Goal: Information Seeking & Learning: Learn about a topic

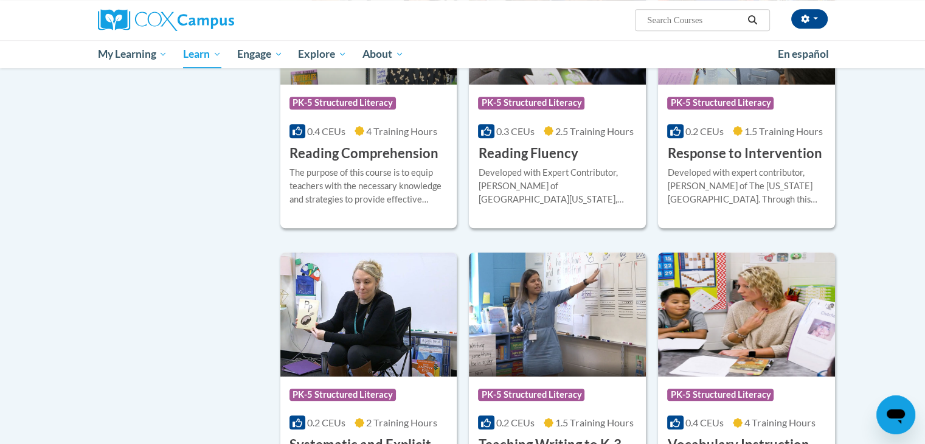
scroll to position [900, 0]
drag, startPoint x: 360, startPoint y: 163, endPoint x: 328, endPoint y: 103, distance: 68.0
click at [328, 103] on span "PK-5 Structured Literacy" at bounding box center [343, 103] width 106 height 12
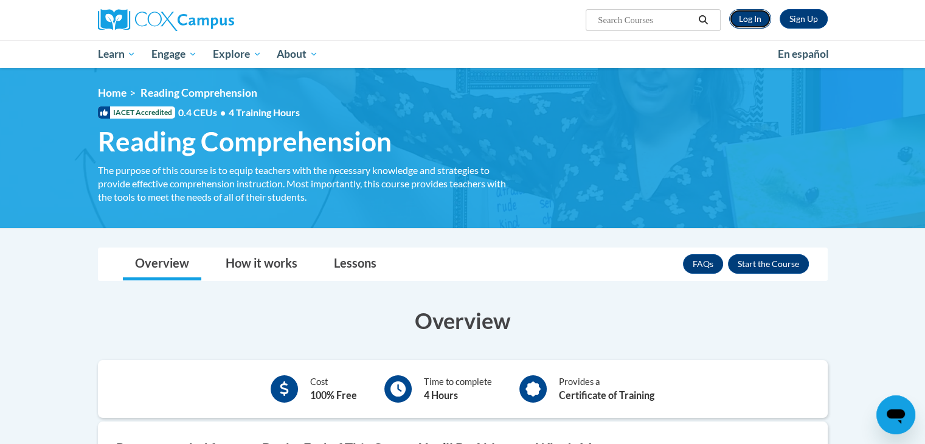
click at [754, 17] on link "Log In" at bounding box center [750, 18] width 42 height 19
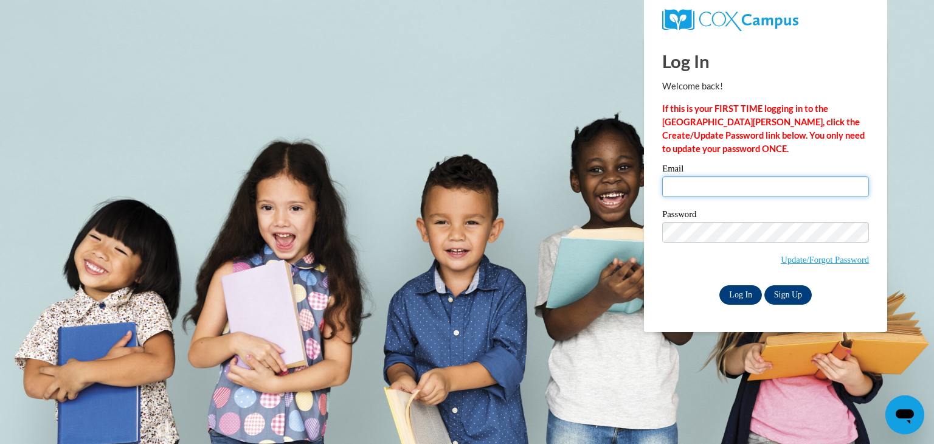
type input "elabuda@kusd.edu"
click at [744, 298] on input "Log In" at bounding box center [741, 294] width 43 height 19
click at [740, 287] on input "Log In" at bounding box center [741, 294] width 43 height 19
click at [740, 294] on input "Log In" at bounding box center [741, 294] width 43 height 19
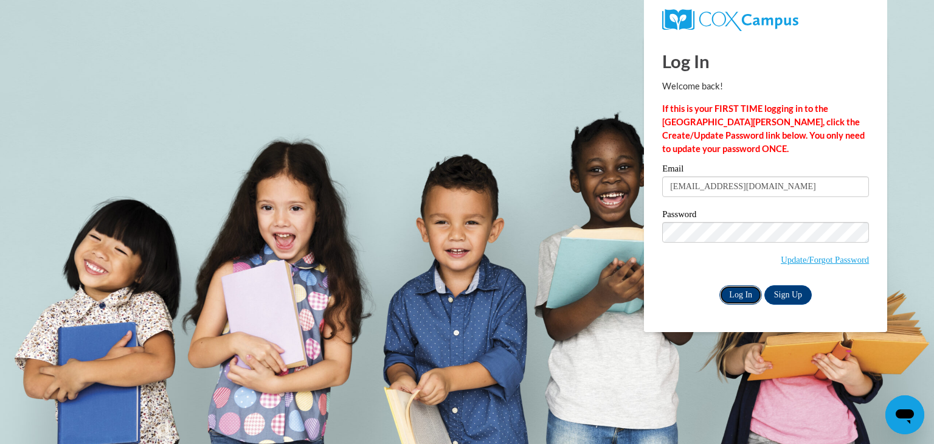
click at [740, 294] on input "Log In" at bounding box center [741, 294] width 43 height 19
click at [737, 295] on input "Log In" at bounding box center [741, 294] width 43 height 19
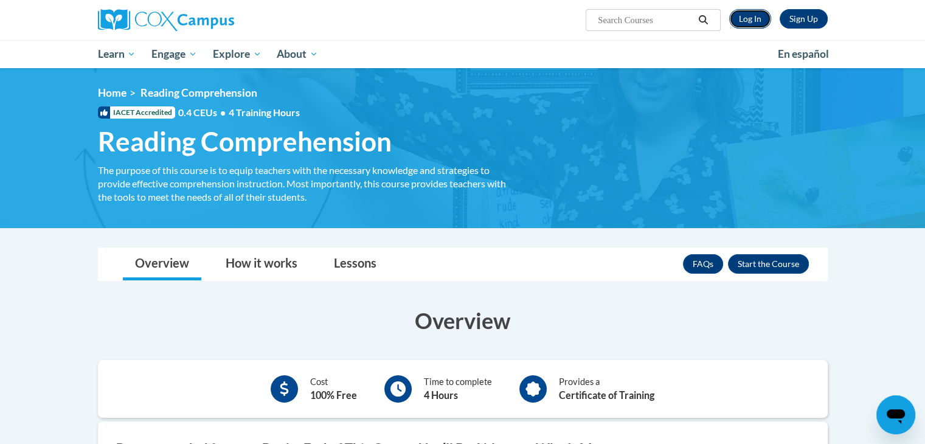
click at [743, 18] on link "Log In" at bounding box center [750, 18] width 42 height 19
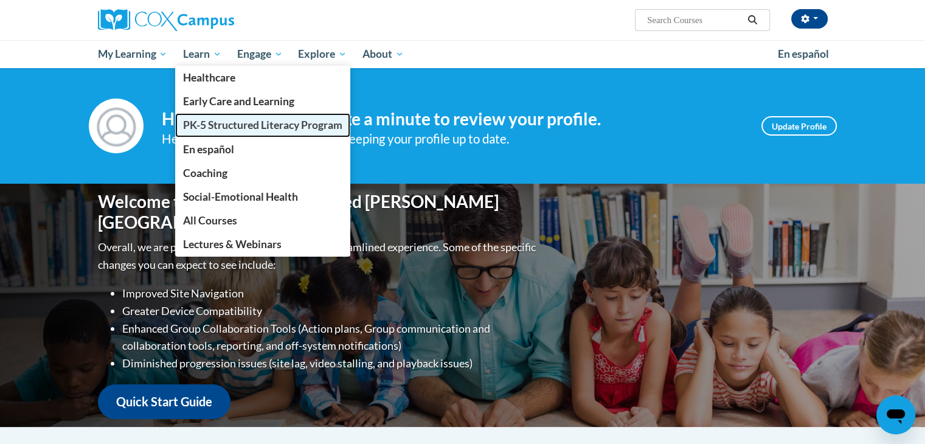
click at [219, 132] on link "PK-5 Structured Literacy Program" at bounding box center [262, 125] width 175 height 24
click at [219, 125] on span "PK-5 Structured Literacy Program" at bounding box center [262, 125] width 159 height 13
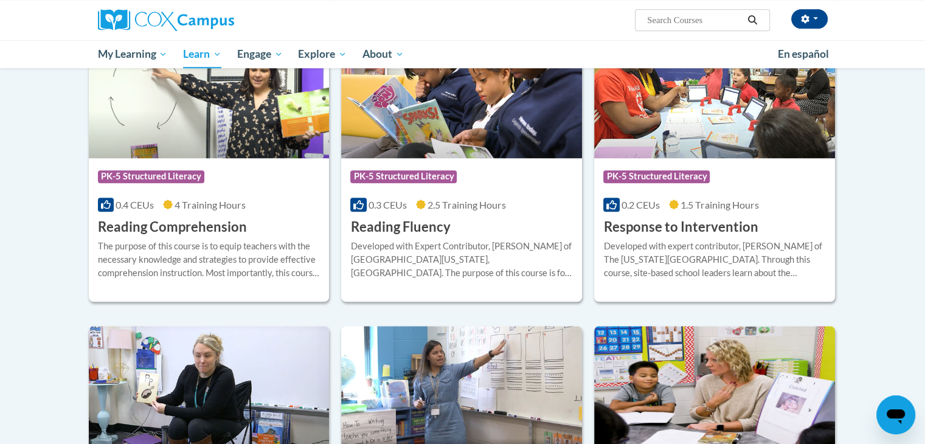
scroll to position [1063, 0]
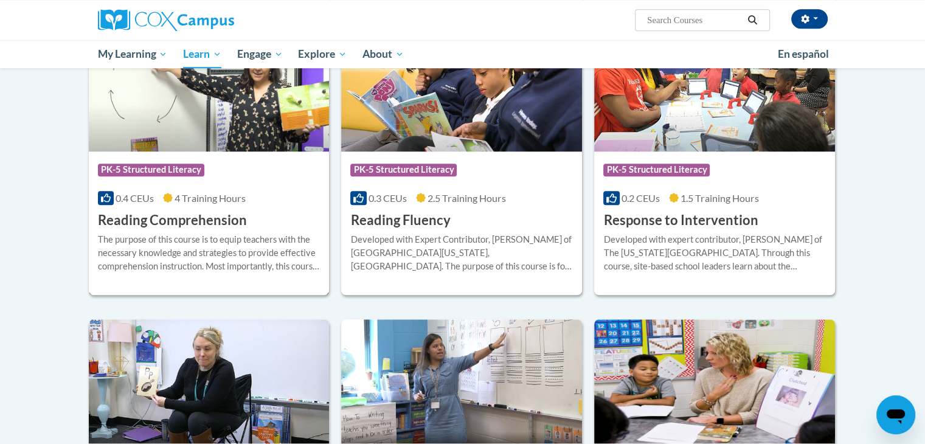
click at [212, 108] on img at bounding box center [209, 89] width 241 height 124
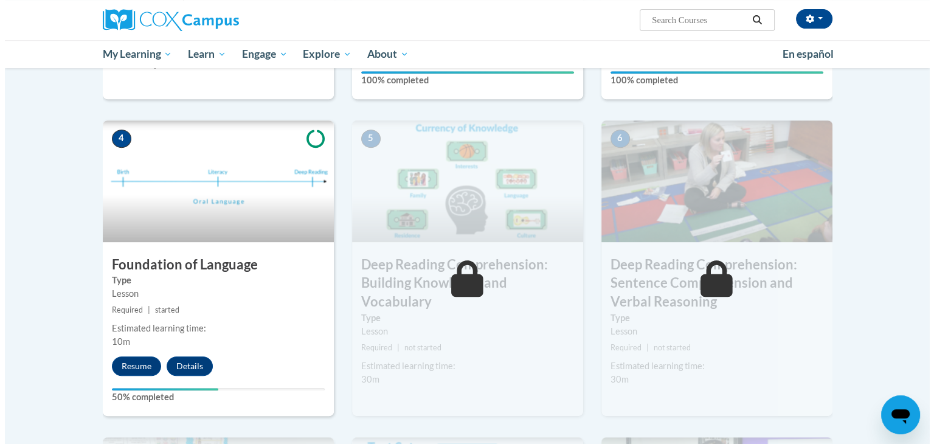
scroll to position [516, 0]
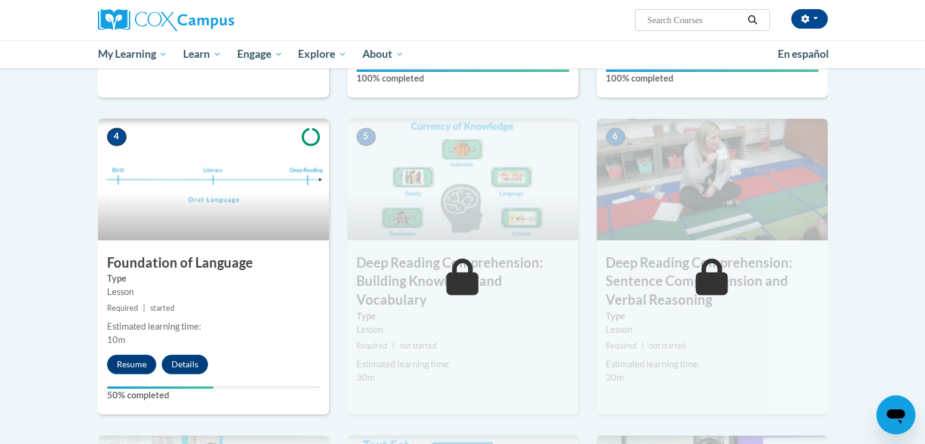
click at [235, 256] on h3 "Foundation of Language" at bounding box center [213, 263] width 231 height 19
click at [142, 363] on button "Resume" at bounding box center [131, 364] width 49 height 19
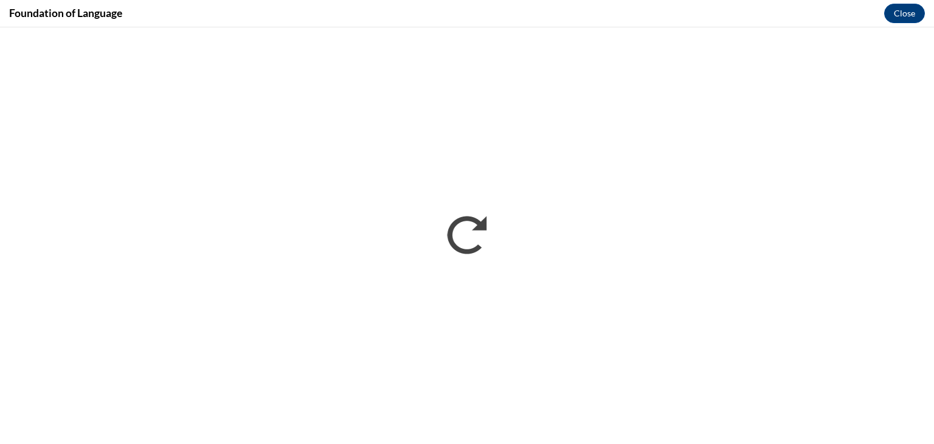
scroll to position [0, 0]
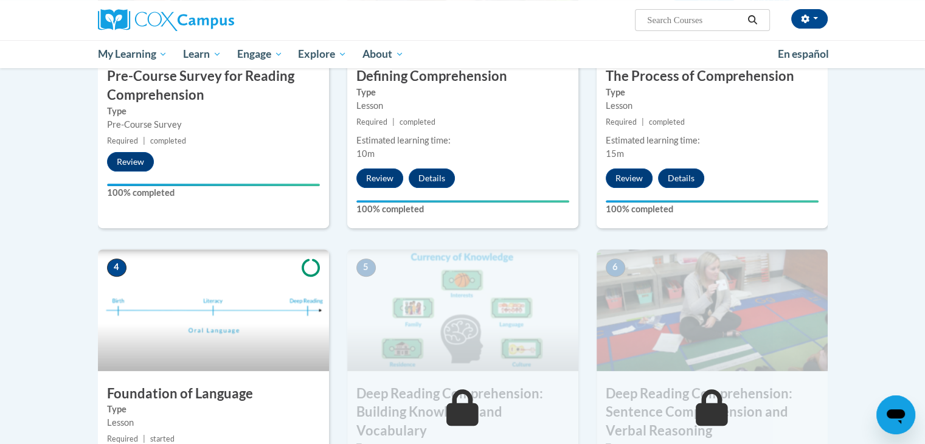
scroll to position [397, 0]
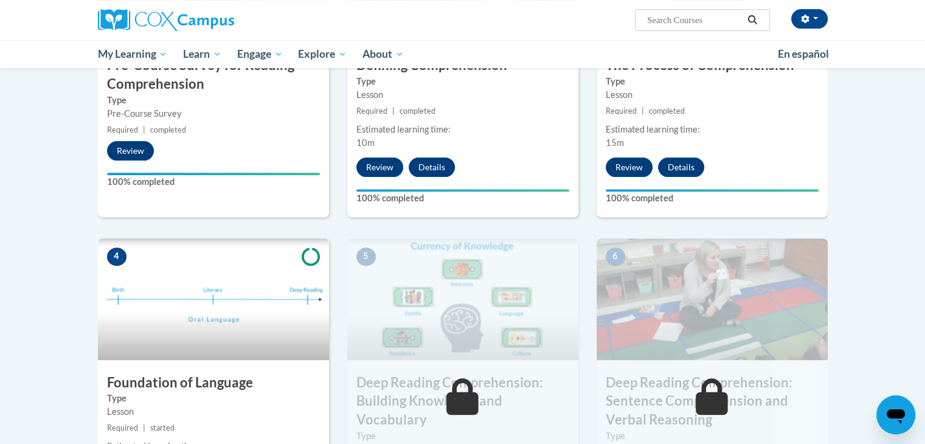
click at [149, 337] on img at bounding box center [213, 299] width 231 height 122
click at [181, 280] on img at bounding box center [213, 299] width 231 height 122
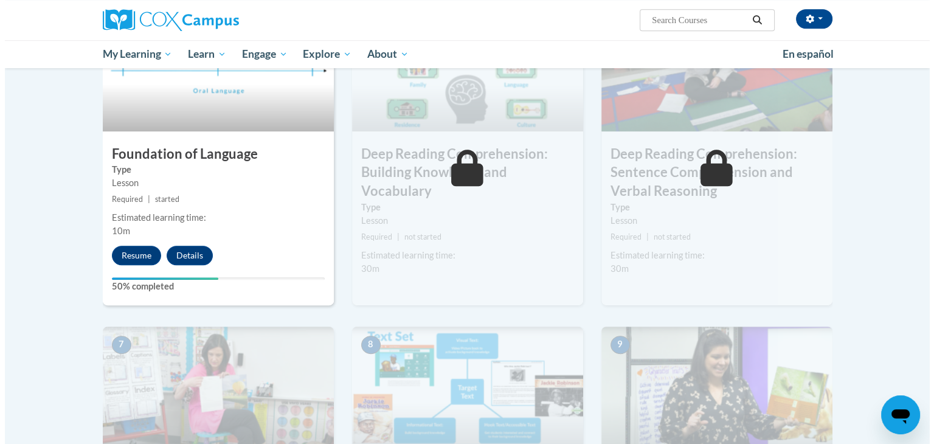
scroll to position [551, 0]
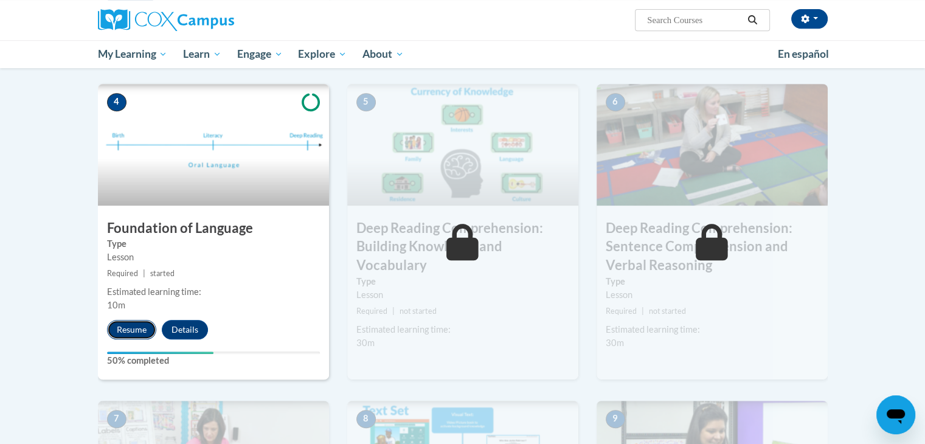
click at [128, 326] on button "Resume" at bounding box center [131, 329] width 49 height 19
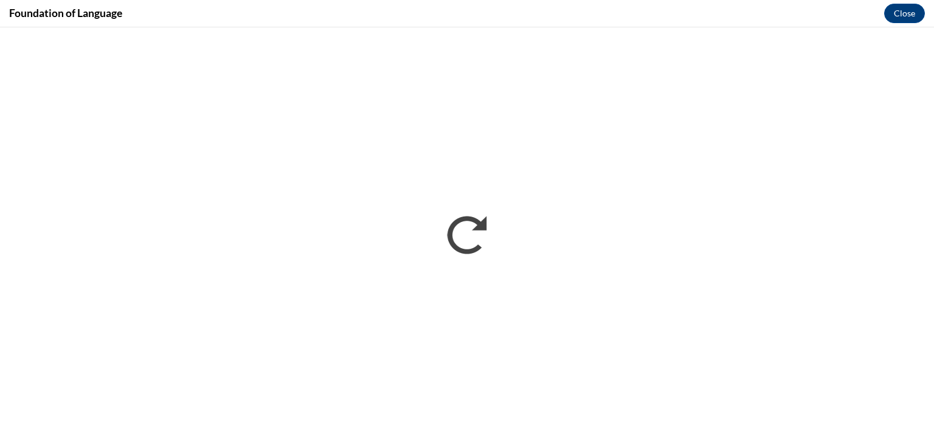
scroll to position [0, 0]
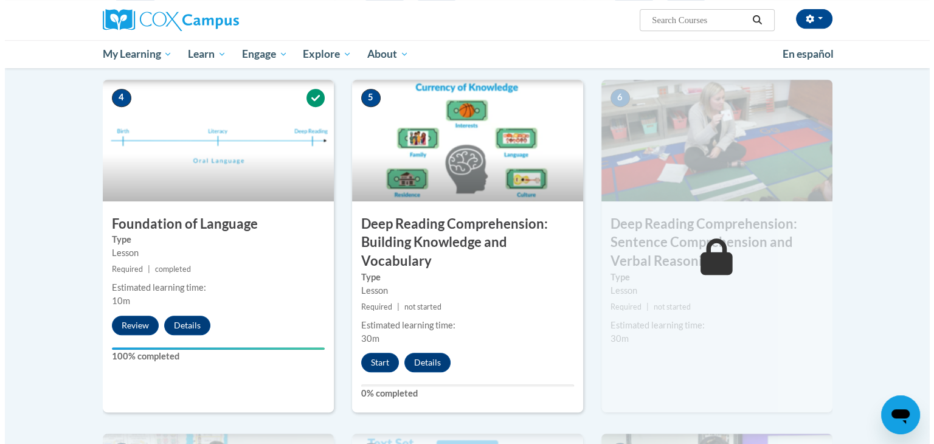
scroll to position [549, 0]
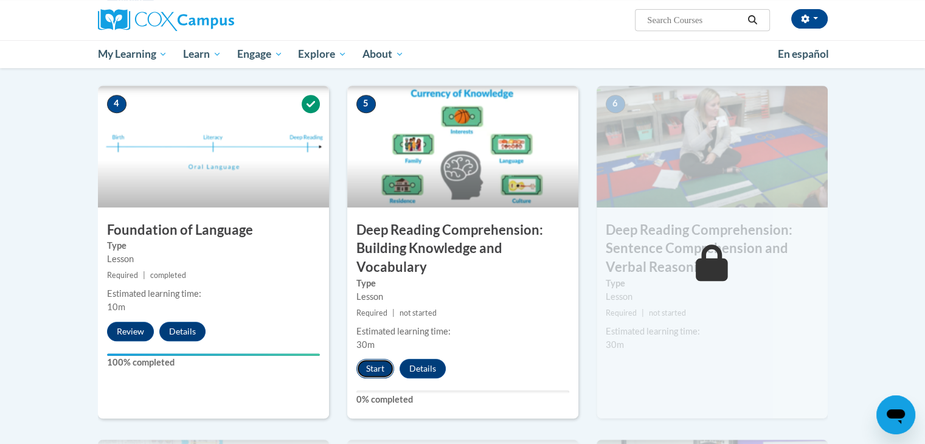
click at [376, 366] on button "Start" at bounding box center [375, 368] width 38 height 19
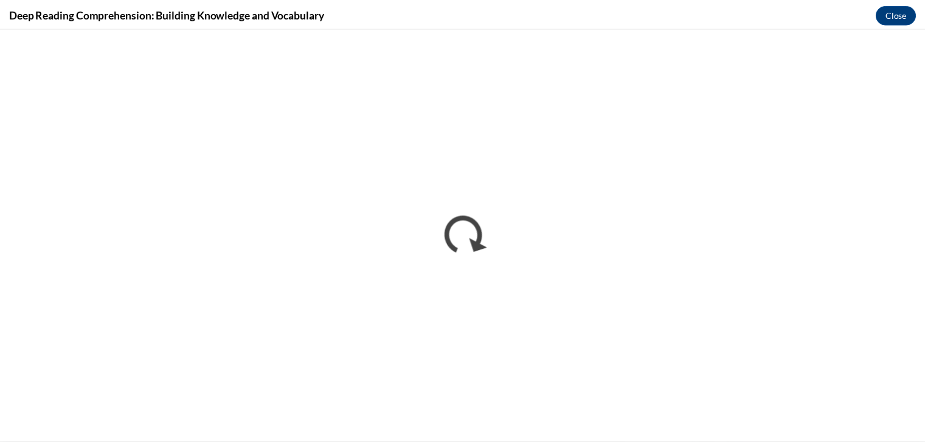
scroll to position [0, 0]
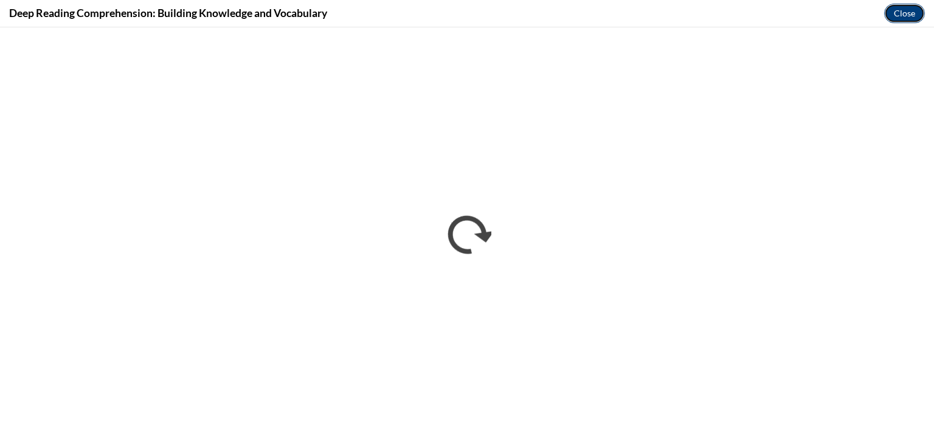
click at [898, 16] on button "Close" at bounding box center [904, 13] width 41 height 19
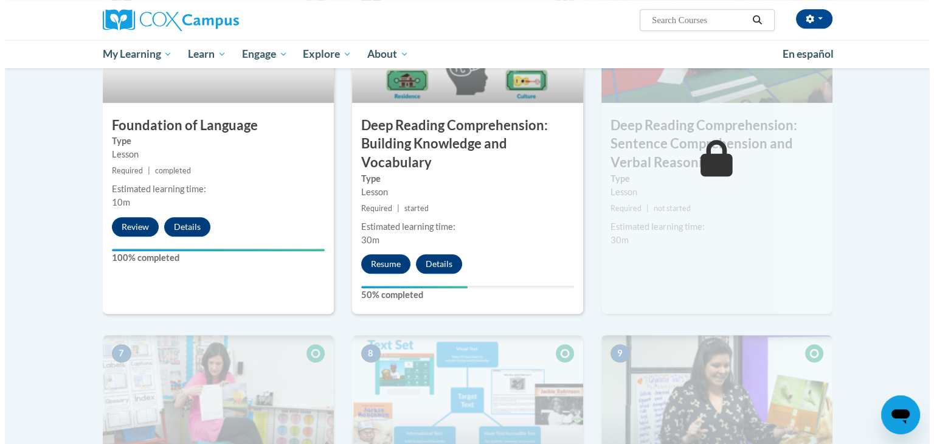
scroll to position [656, 0]
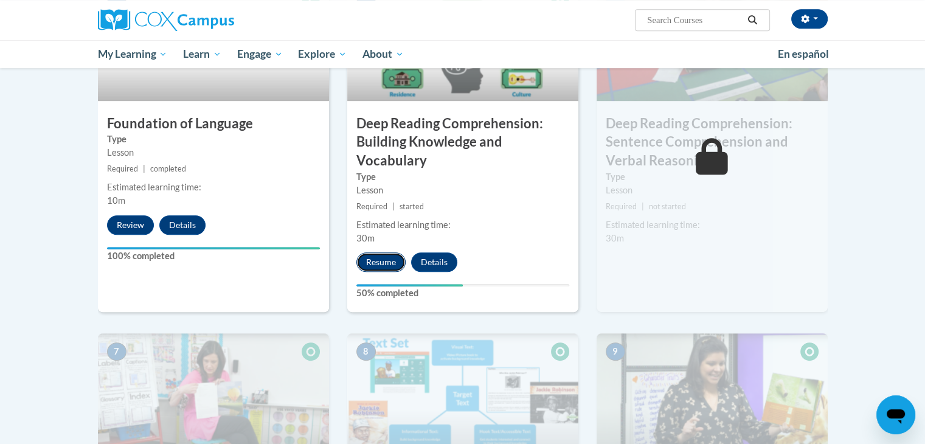
click at [390, 257] on button "Resume" at bounding box center [380, 261] width 49 height 19
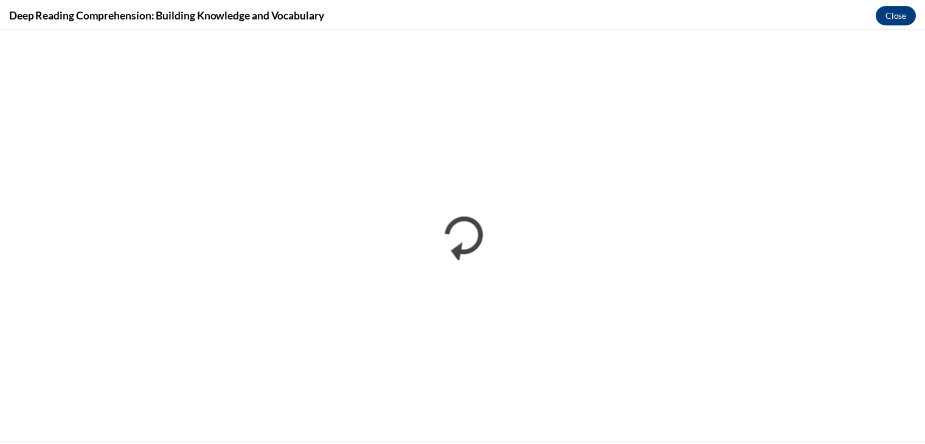
scroll to position [0, 0]
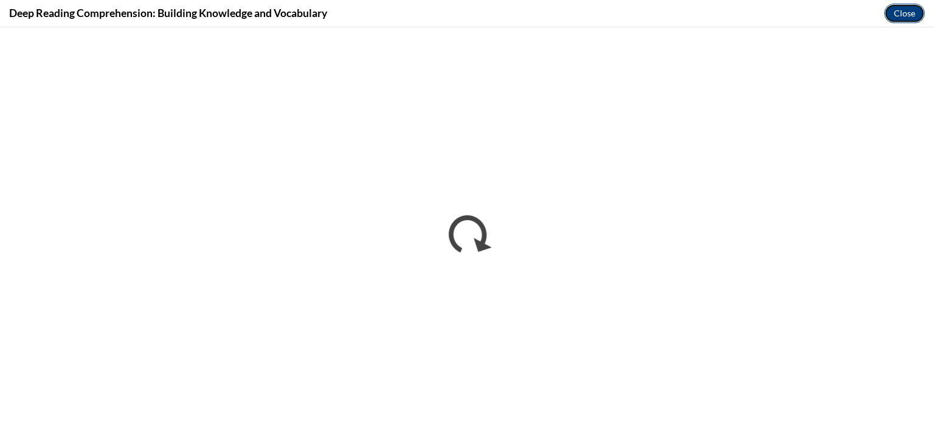
click at [908, 11] on button "Close" at bounding box center [904, 13] width 41 height 19
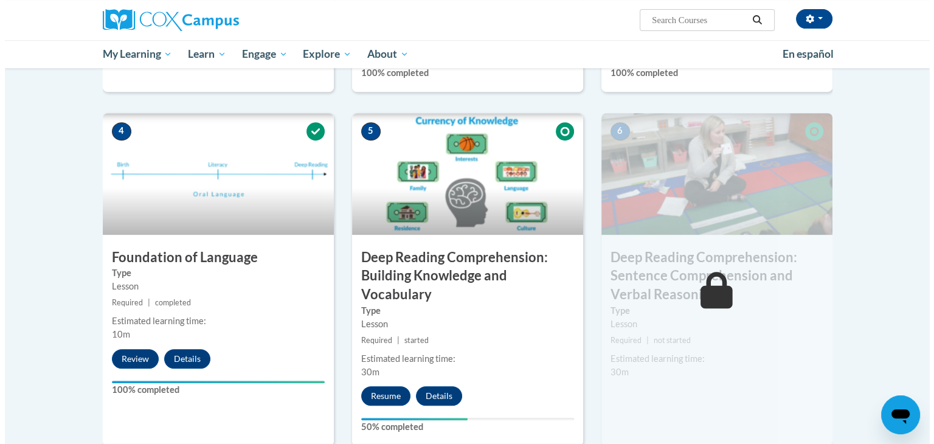
scroll to position [550, 0]
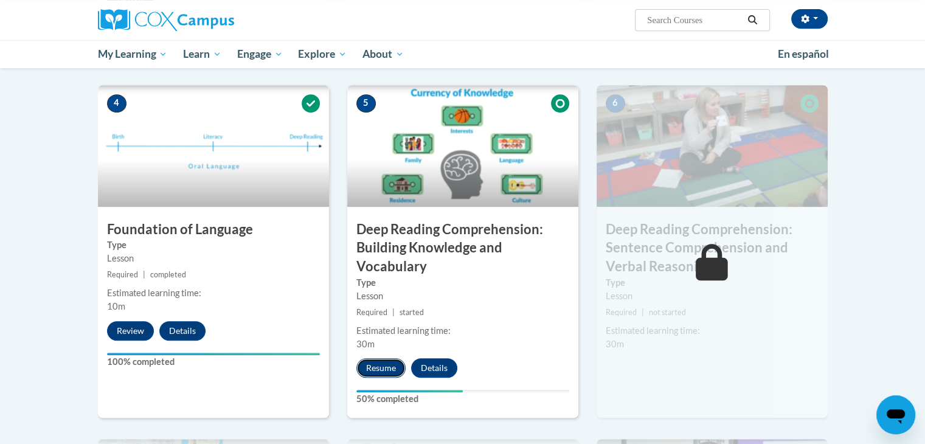
click at [369, 368] on button "Resume" at bounding box center [380, 367] width 49 height 19
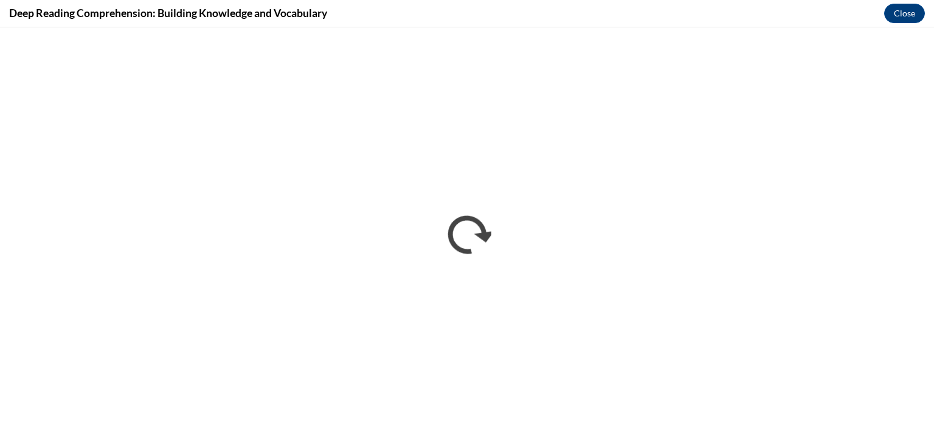
scroll to position [0, 0]
